Goal: Use online tool/utility: Use online tool/utility

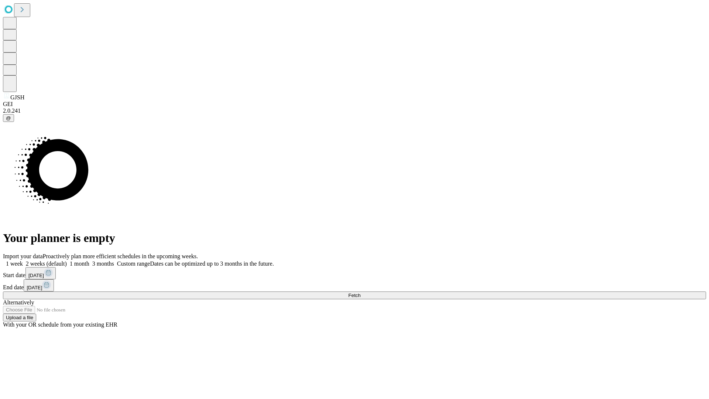
click at [361, 293] on span "Fetch" at bounding box center [354, 296] width 12 height 6
